Goal: Transaction & Acquisition: Book appointment/travel/reservation

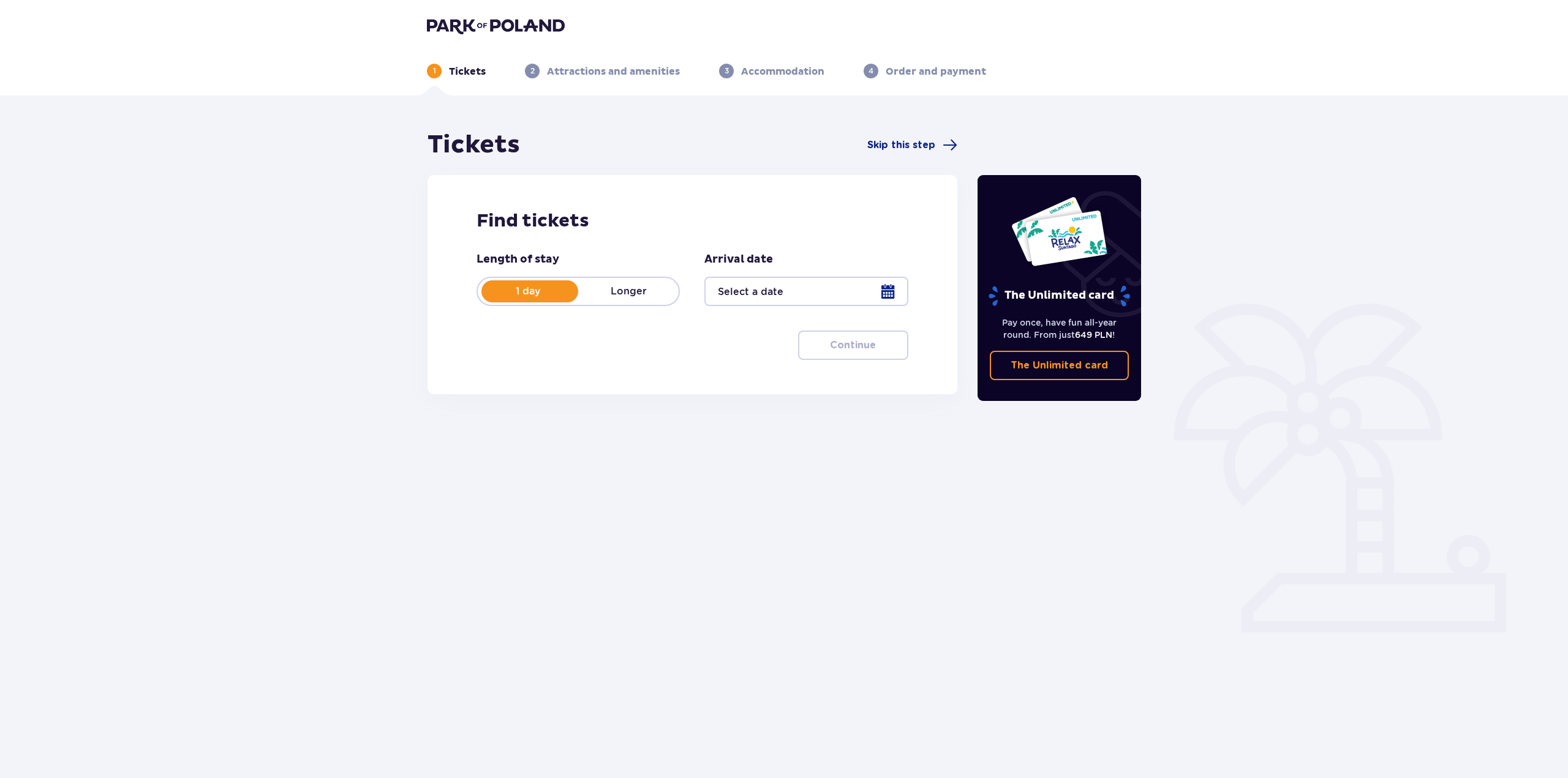
type input "[DATE]"
click at [883, 348] on span "button" at bounding box center [876, 345] width 15 height 15
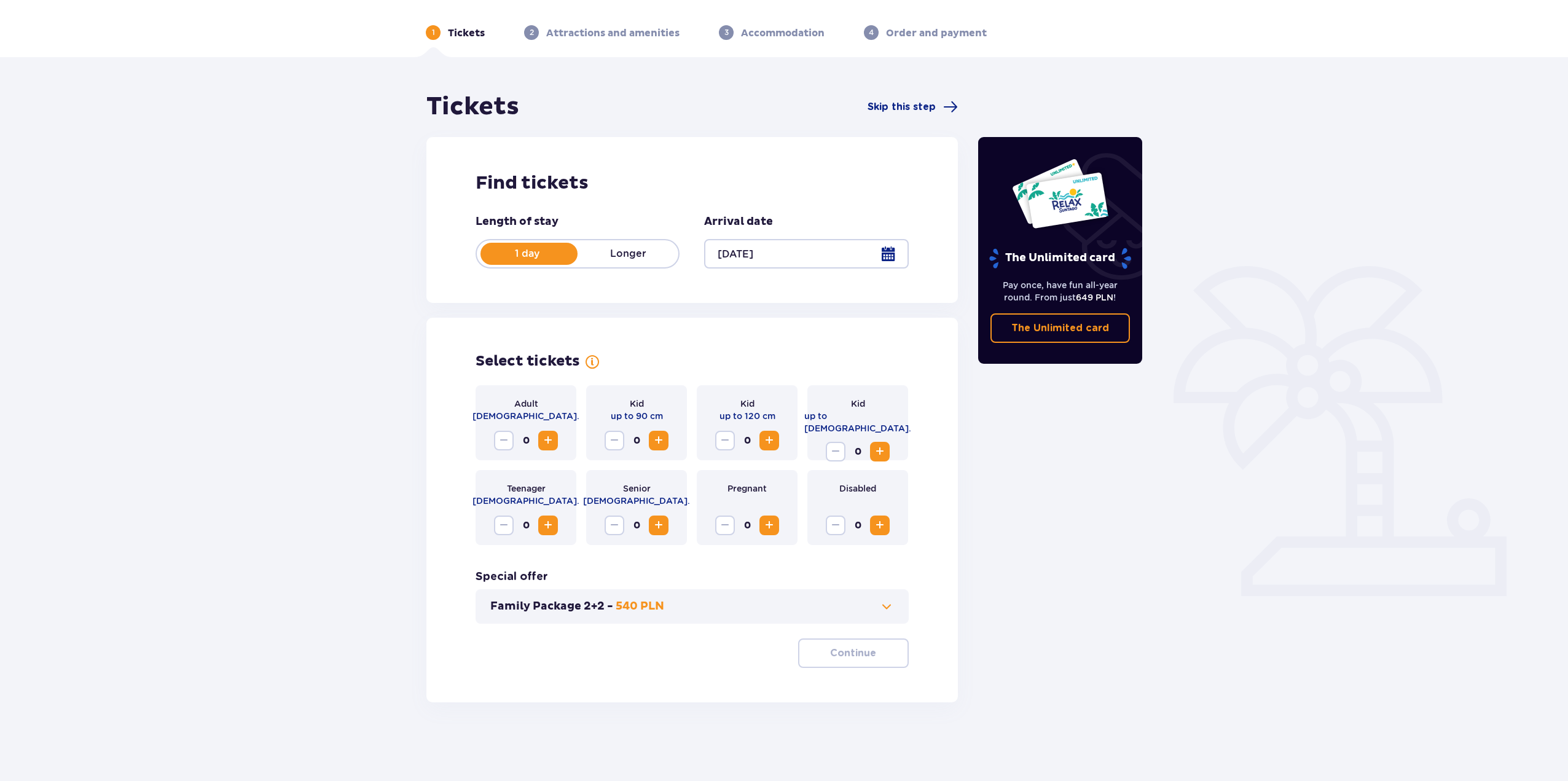
scroll to position [44, 0]
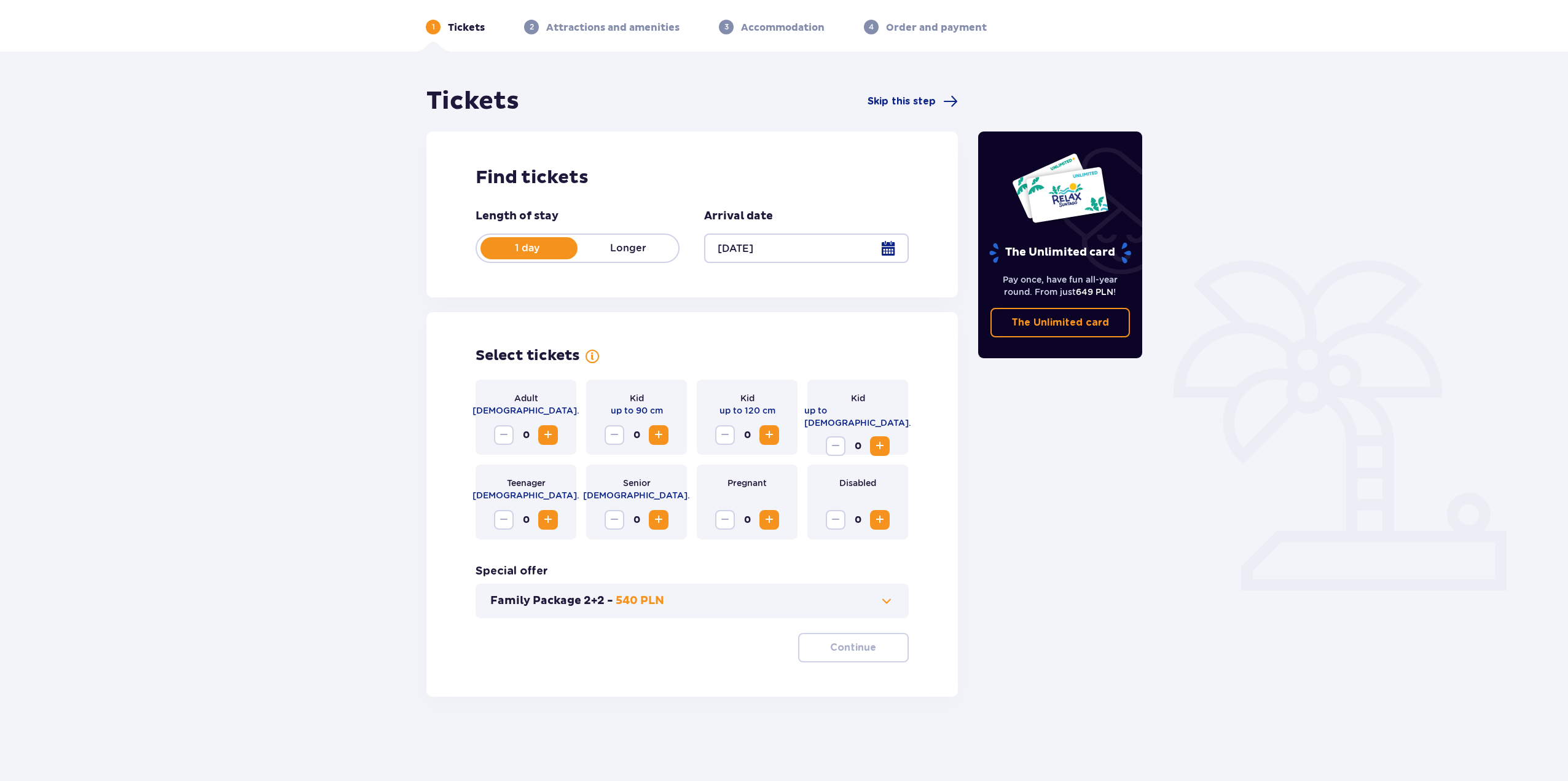
click at [658, 437] on span "Increase" at bounding box center [659, 435] width 15 height 15
click at [544, 426] on button "Increase" at bounding box center [548, 435] width 20 height 20
click at [867, 645] on button "Continue" at bounding box center [854, 648] width 111 height 29
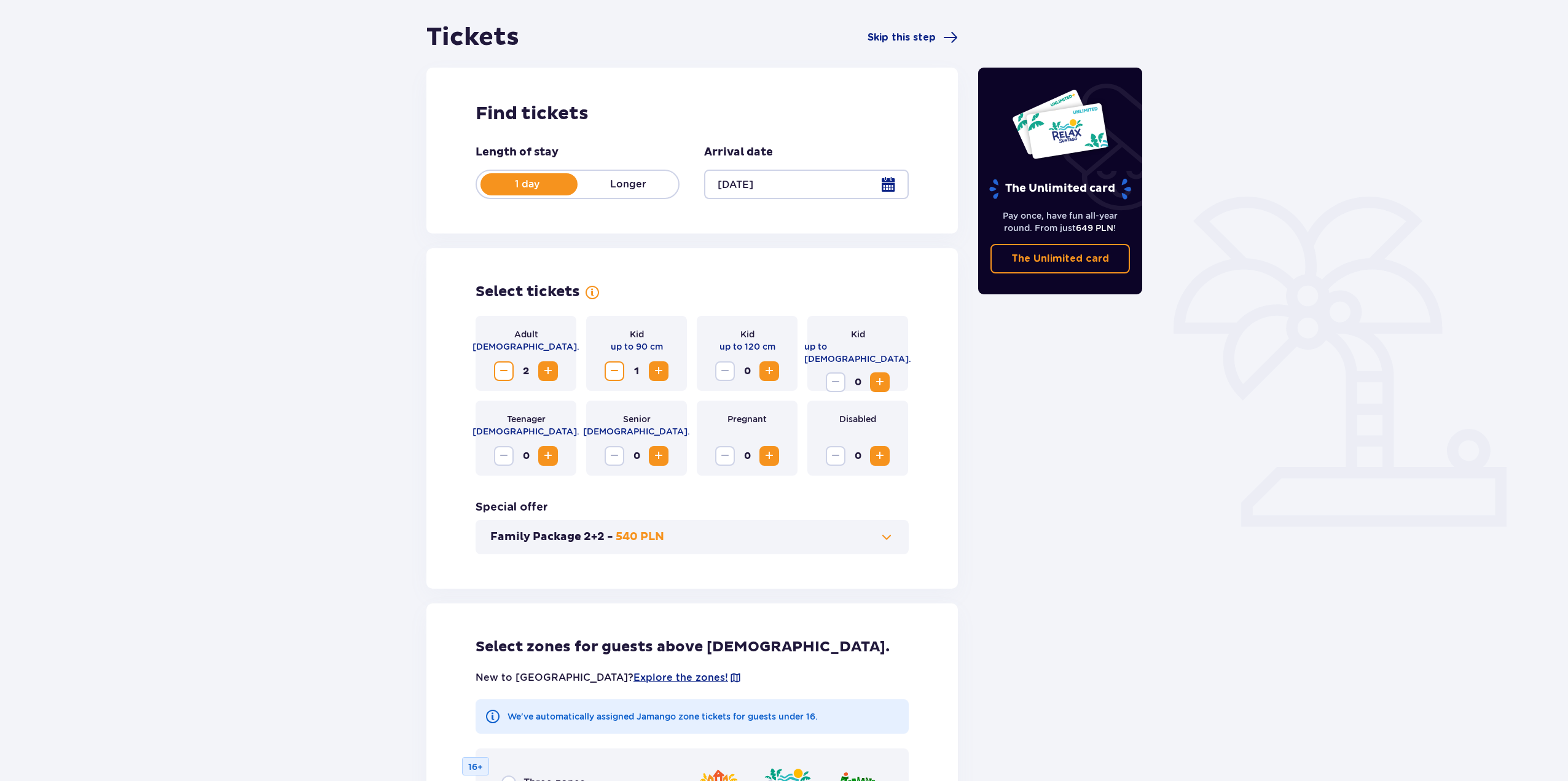
scroll to position [0, 0]
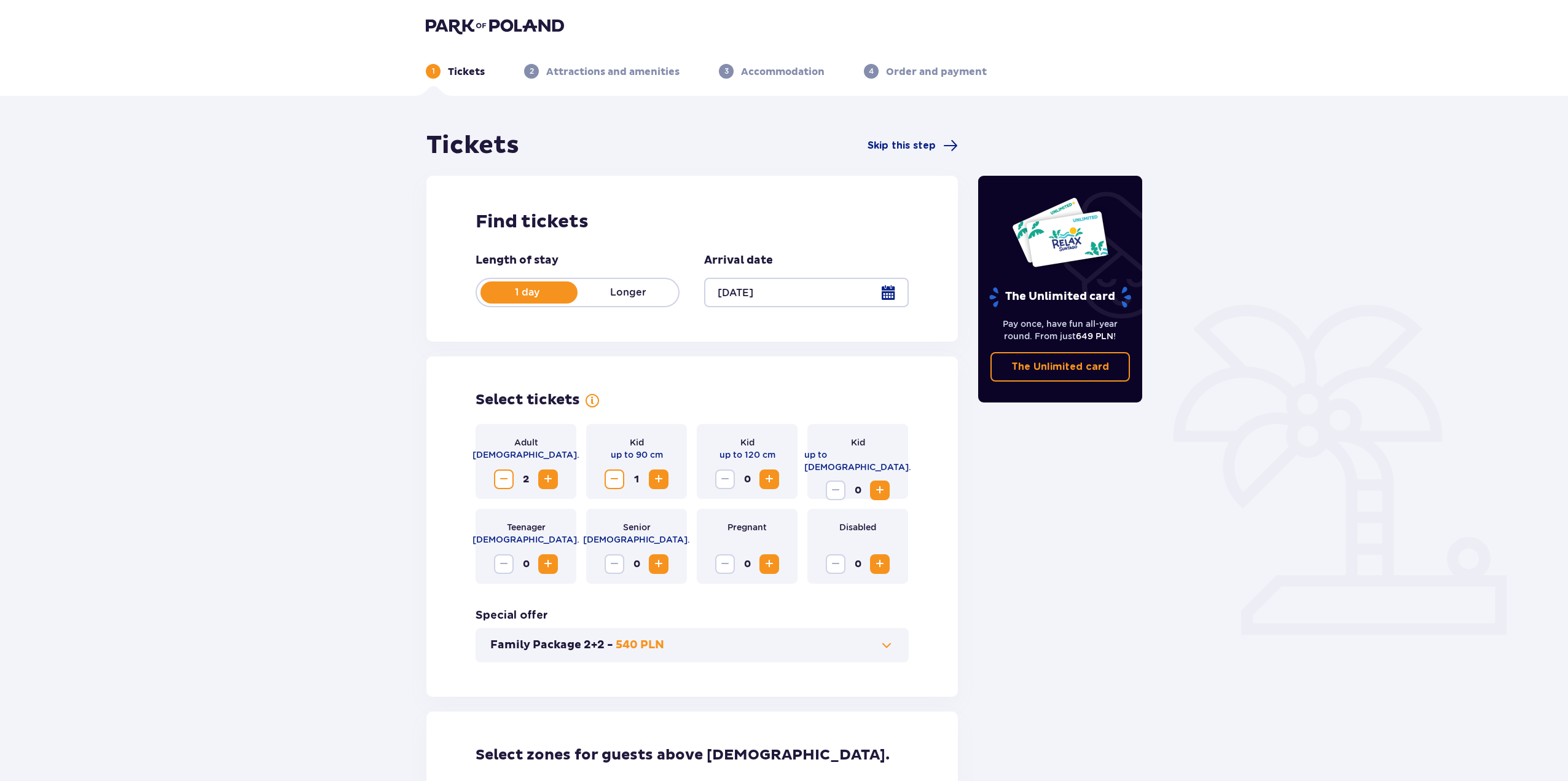
click at [470, 27] on img at bounding box center [494, 26] width 138 height 18
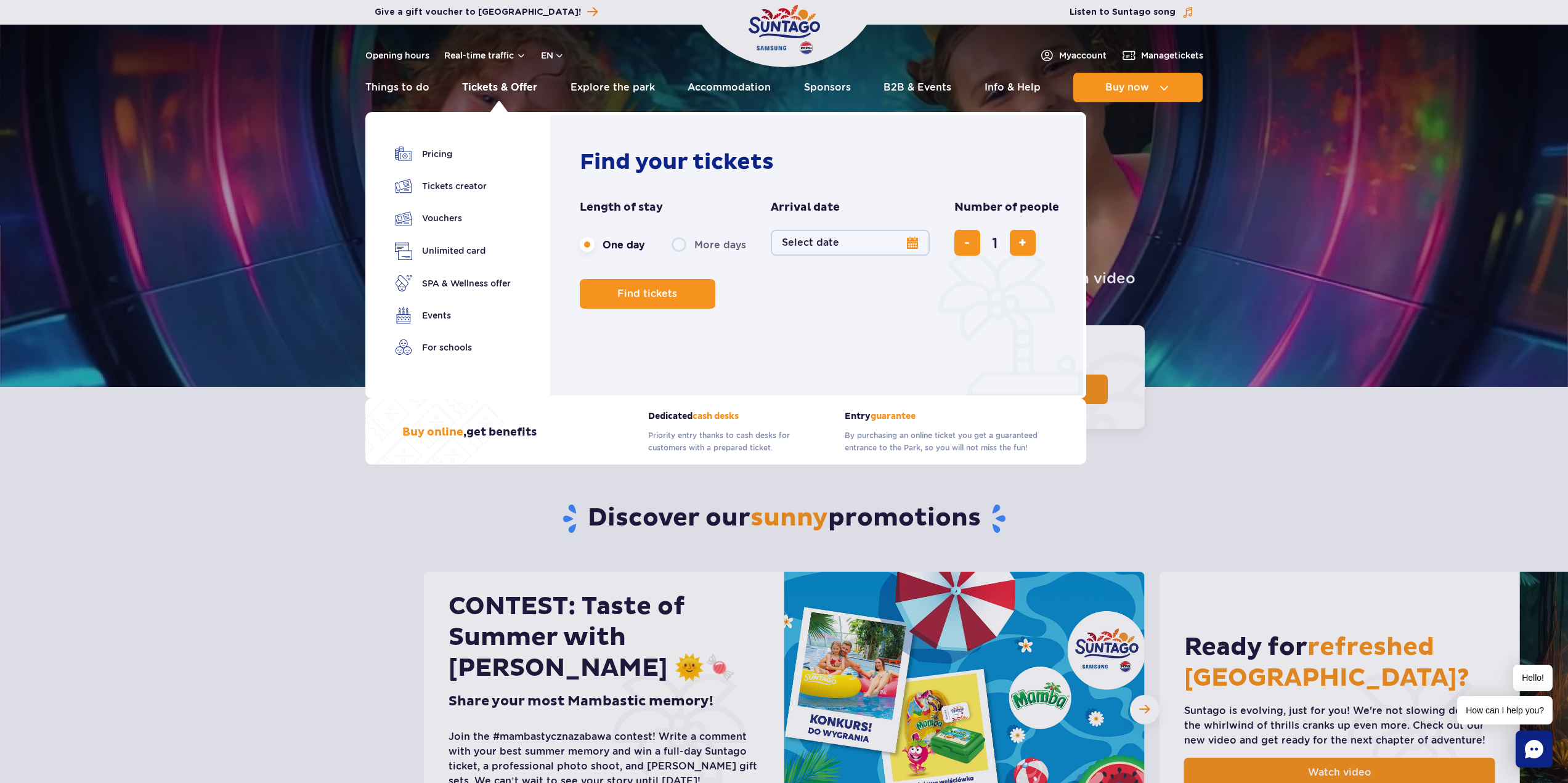
click at [512, 89] on link "Tickets & Offer" at bounding box center [499, 87] width 75 height 30
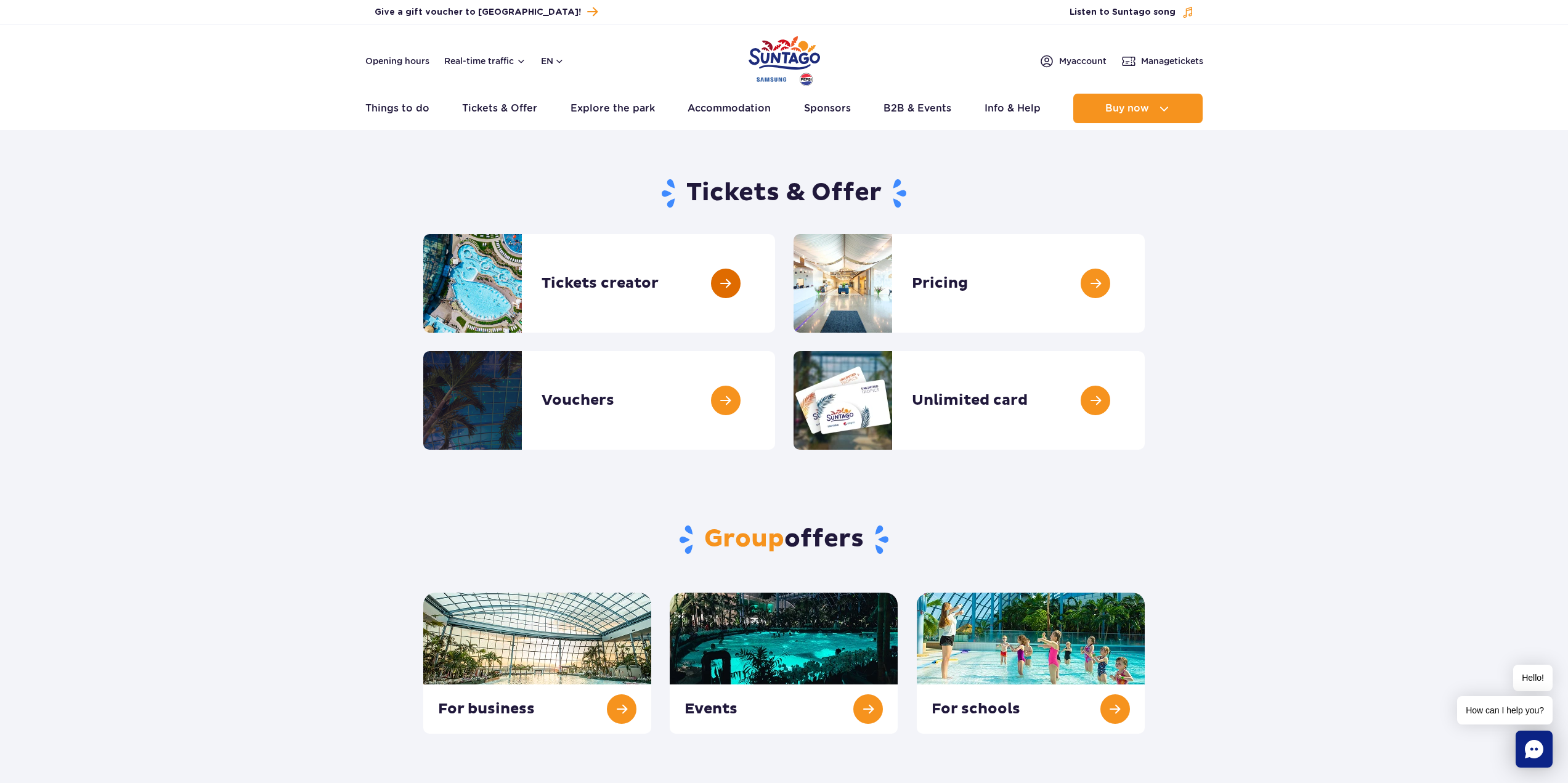
click at [775, 280] on link at bounding box center [775, 284] width 0 height 99
click at [775, 396] on link at bounding box center [775, 401] width 0 height 99
click at [1145, 284] on link at bounding box center [1145, 284] width 0 height 99
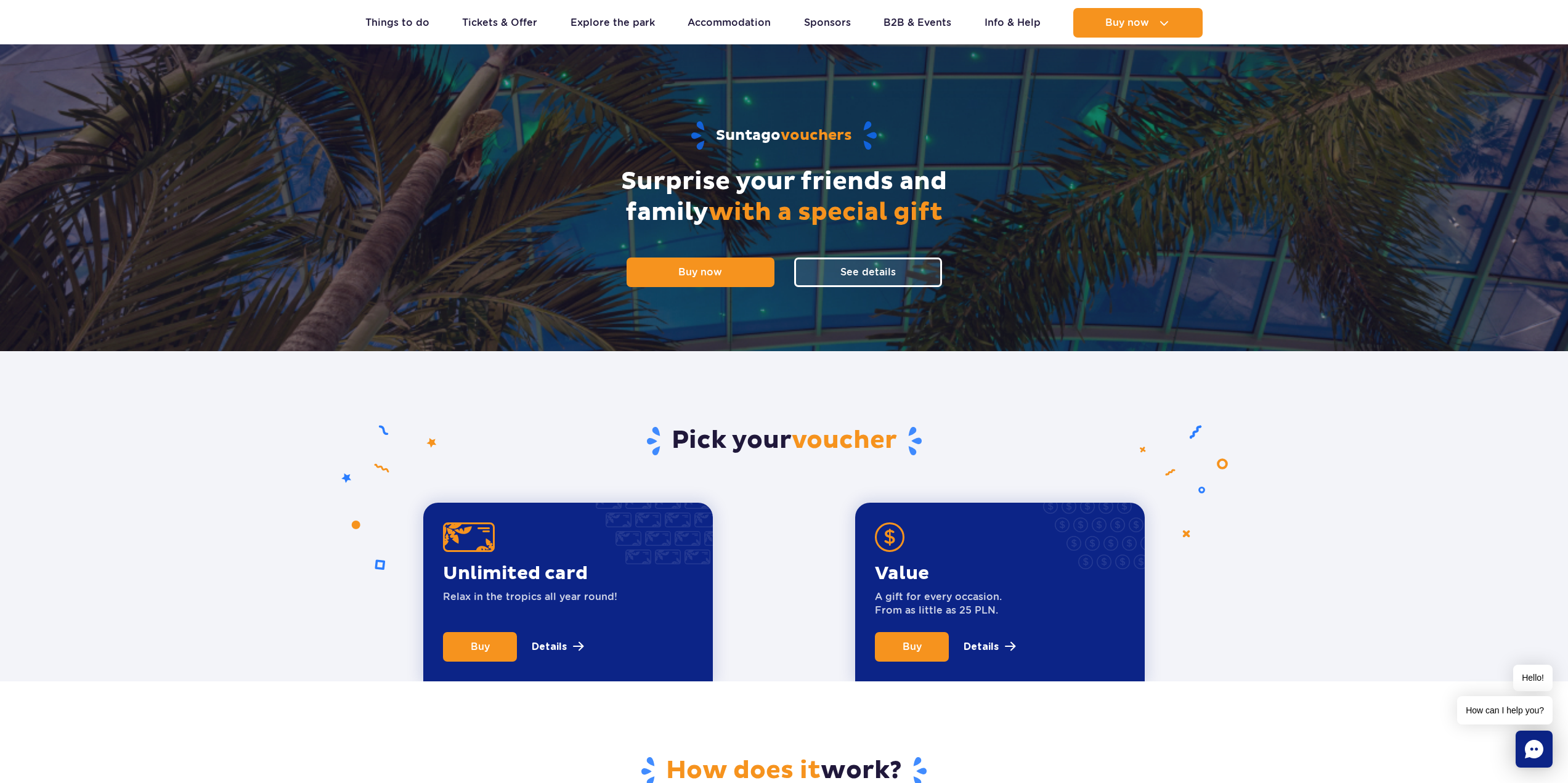
scroll to position [62, 0]
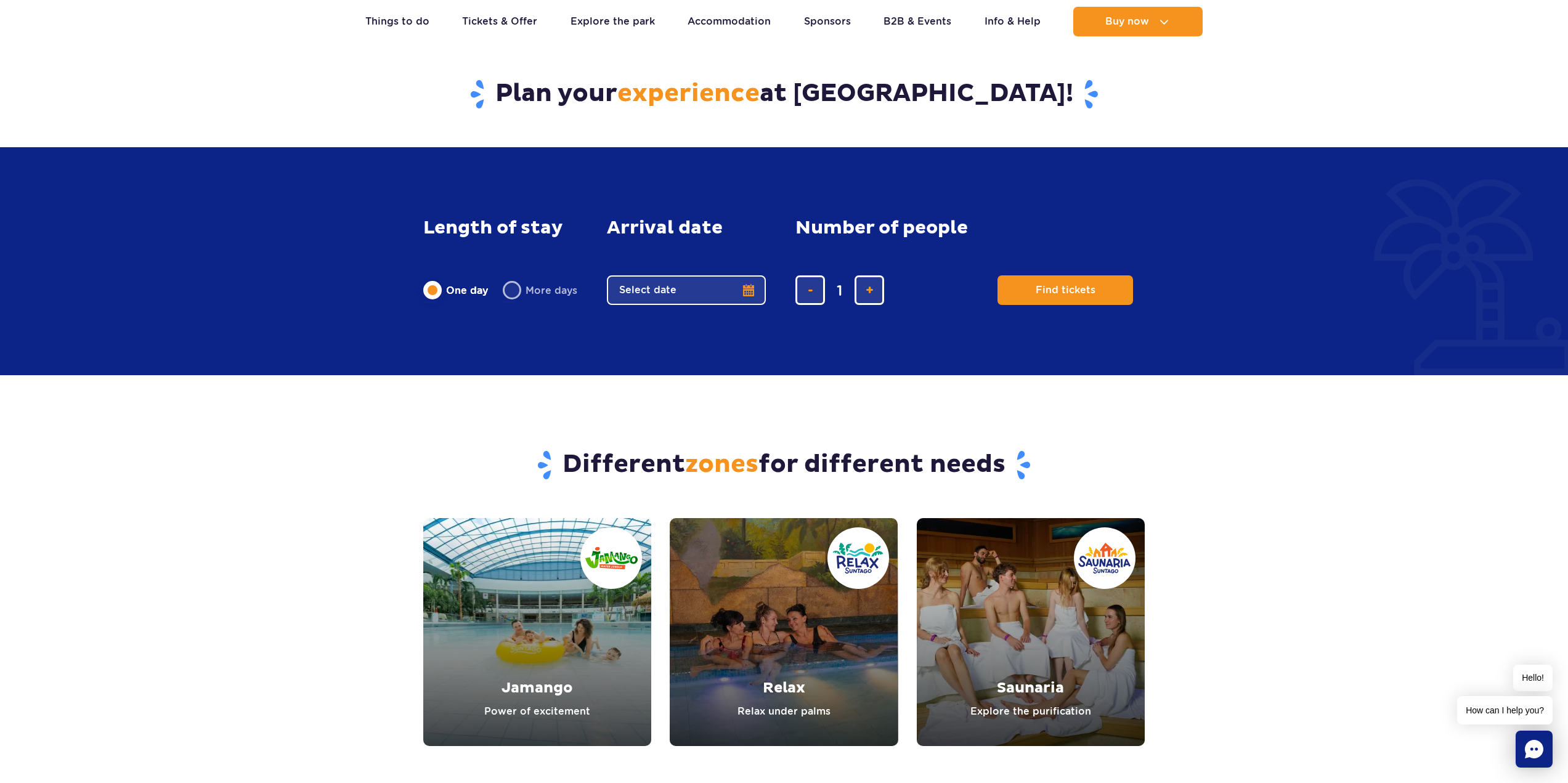
scroll to position [986, 0]
